Goal: Information Seeking & Learning: Learn about a topic

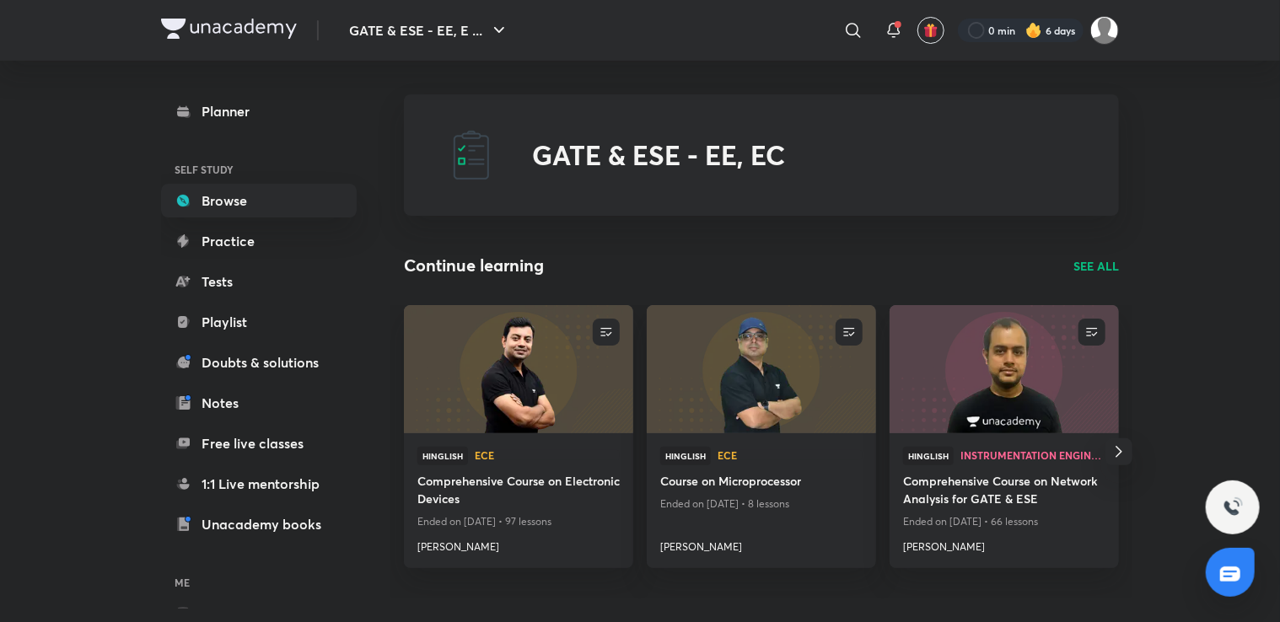
click at [501, 480] on h4 "Comprehensive Course on Electronic Devices" at bounding box center [518, 491] width 202 height 39
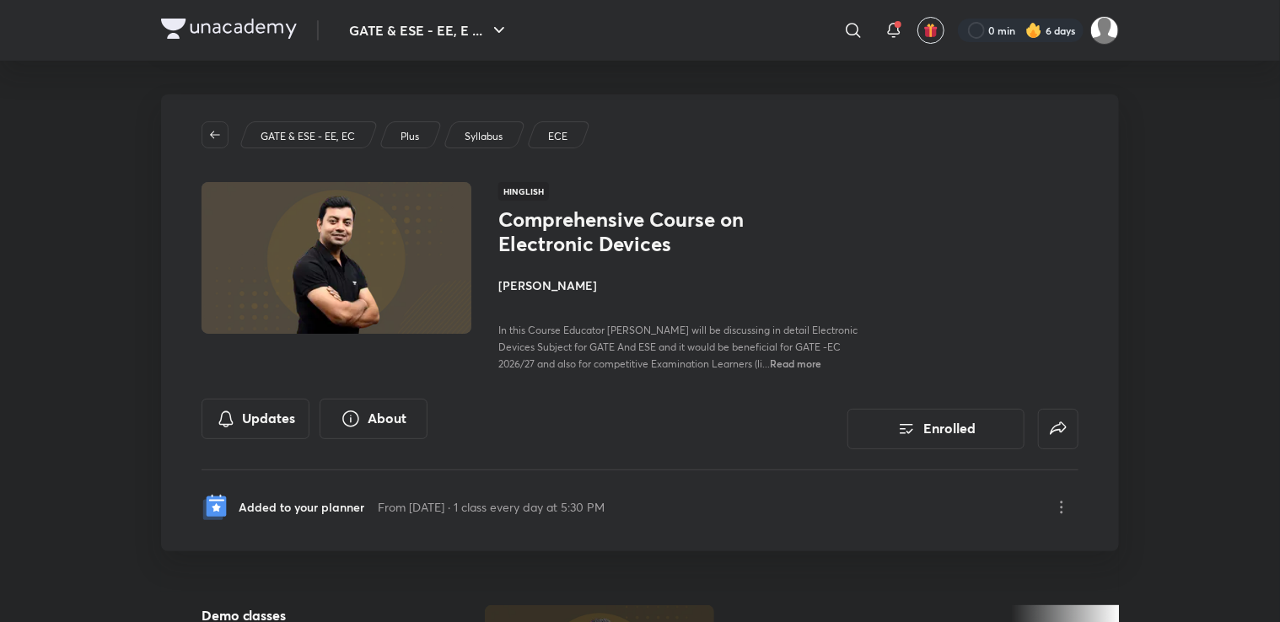
click at [865, 552] on div "Comprehensive Course on Electronic Devices Enrolled GATE & ESE - EE, EC Plus Sy…" at bounding box center [640, 343] width 958 height 498
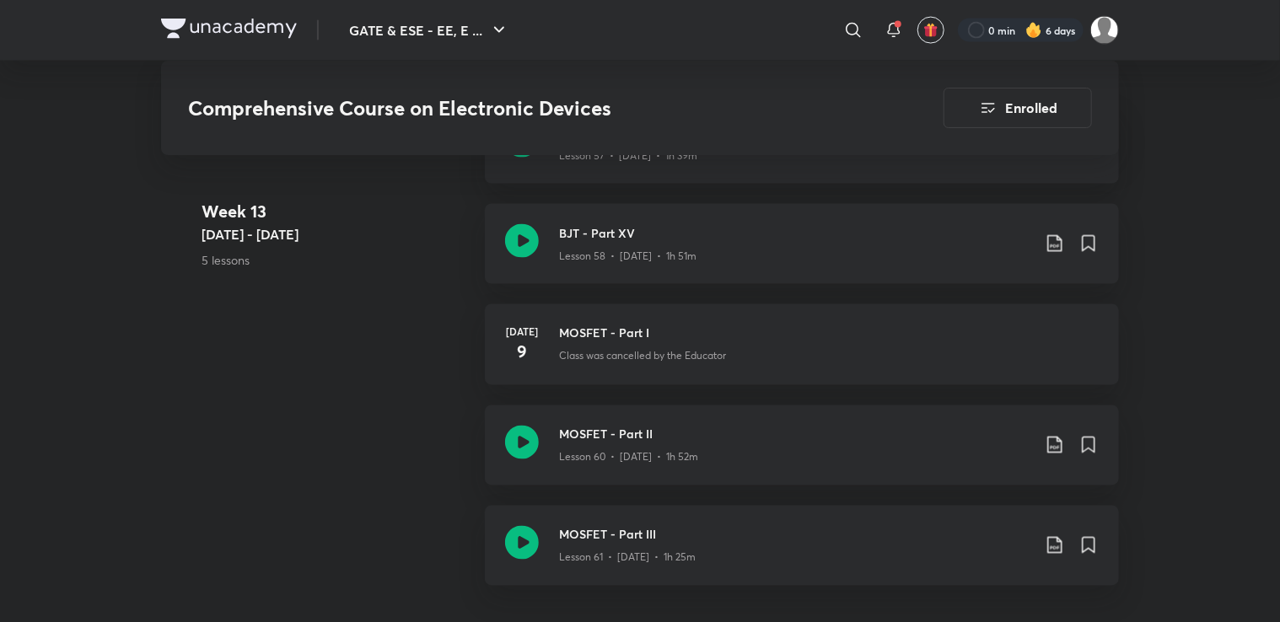
scroll to position [7724, 0]
click at [1053, 243] on icon at bounding box center [1055, 245] width 20 height 20
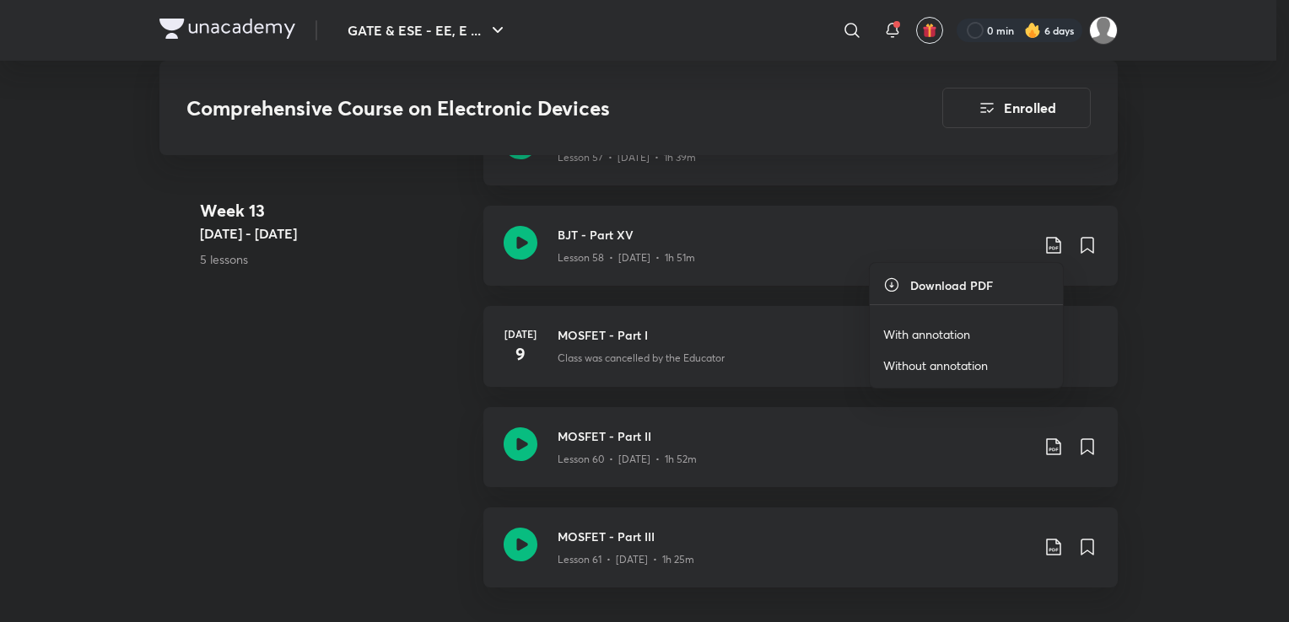
click at [919, 329] on p "With annotation" at bounding box center [926, 335] width 87 height 18
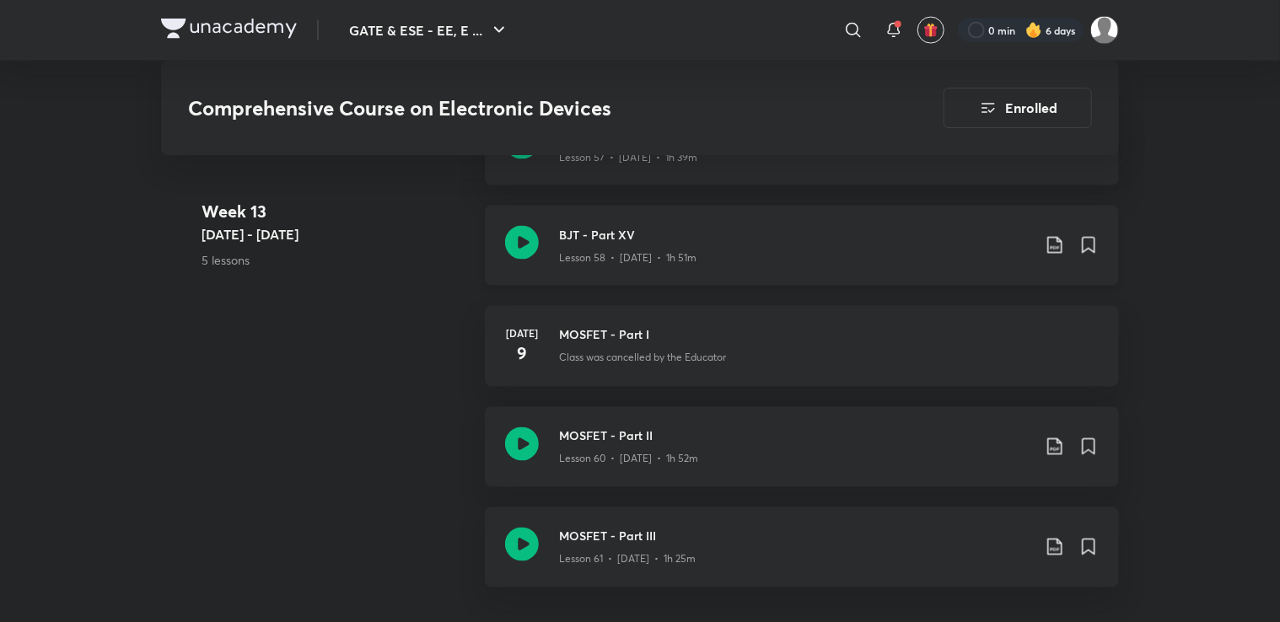
click at [1050, 208] on div "BJT - Part XV Lesson 58 • [DATE] • 1h 51m" at bounding box center [802, 246] width 634 height 80
